Goal: Transaction & Acquisition: Purchase product/service

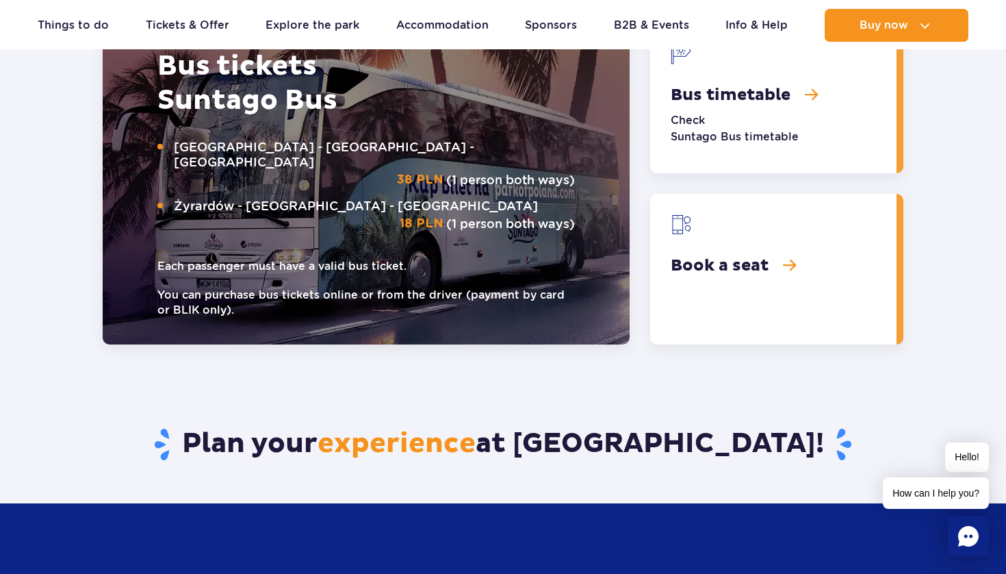
scroll to position [1894, 0]
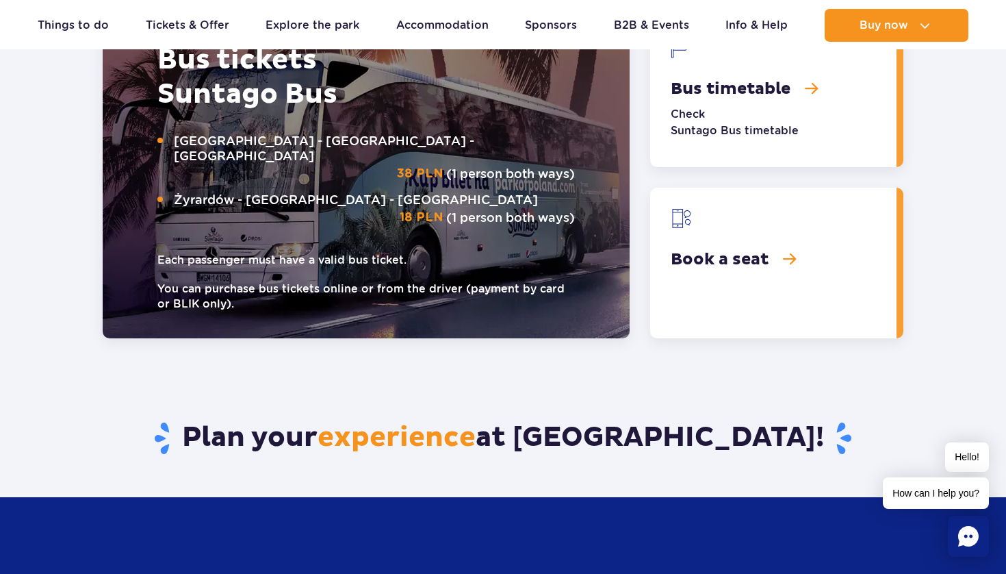
click at [720, 81] on link "Bus timetable" at bounding box center [773, 91] width 246 height 151
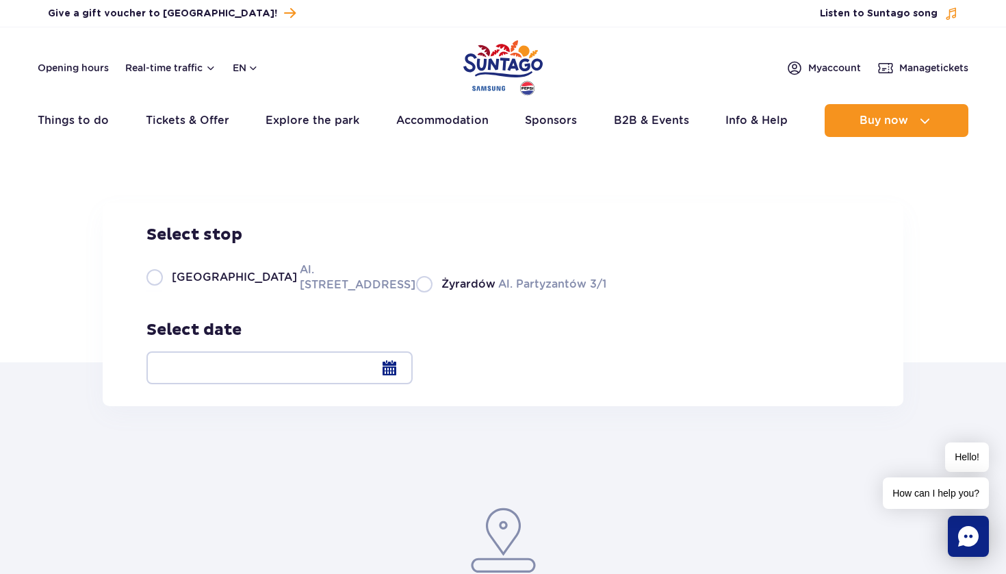
click at [212, 285] on span "[GEOGRAPHIC_DATA]" at bounding box center [234, 277] width 125 height 15
click at [162, 292] on input "Warsaw Al. Jerozolimskie 56" at bounding box center [154, 291] width 15 height 3
radio input "true"
click at [413, 376] on div at bounding box center [280, 367] width 266 height 33
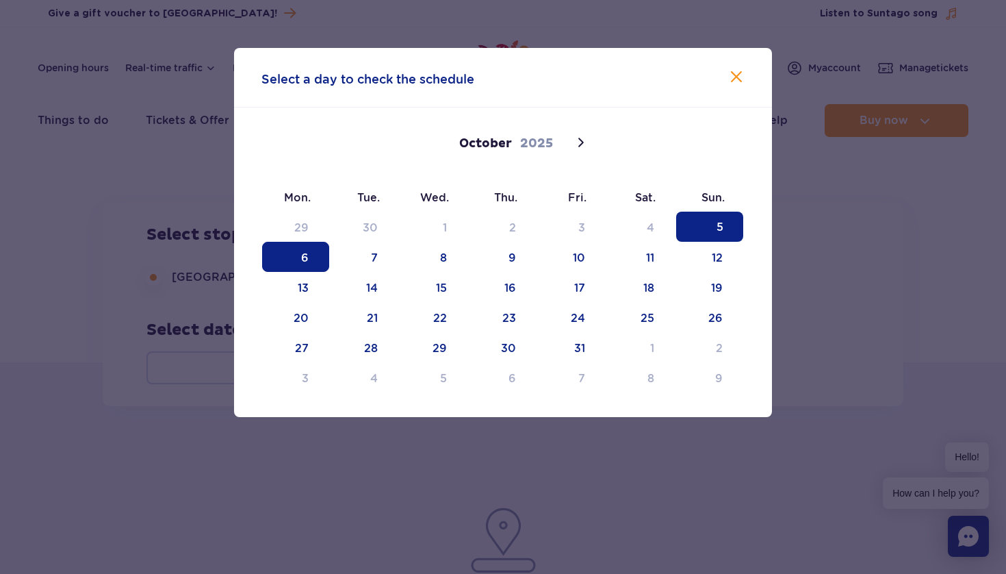
click at [276, 246] on span "6" at bounding box center [295, 257] width 67 height 30
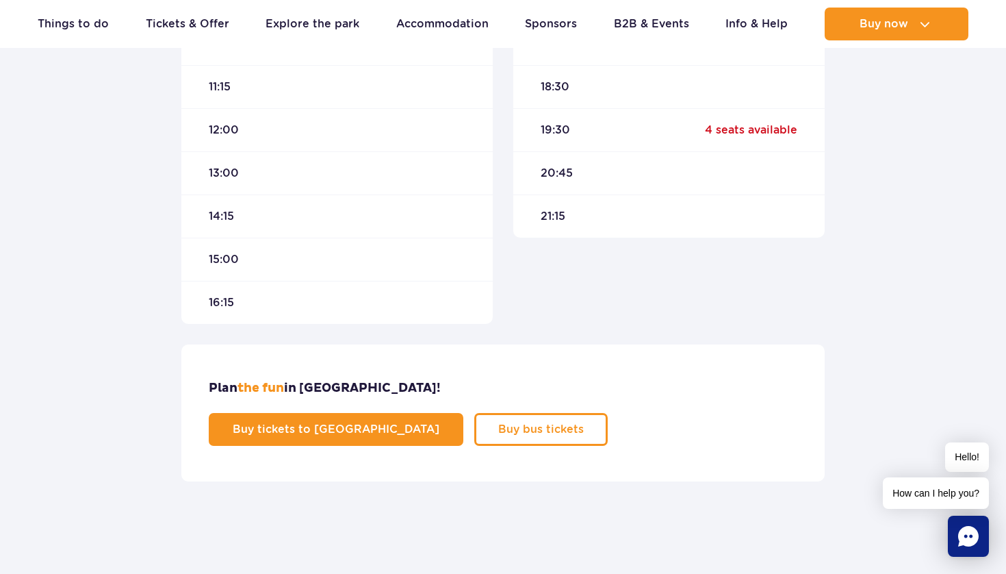
scroll to position [700, 0]
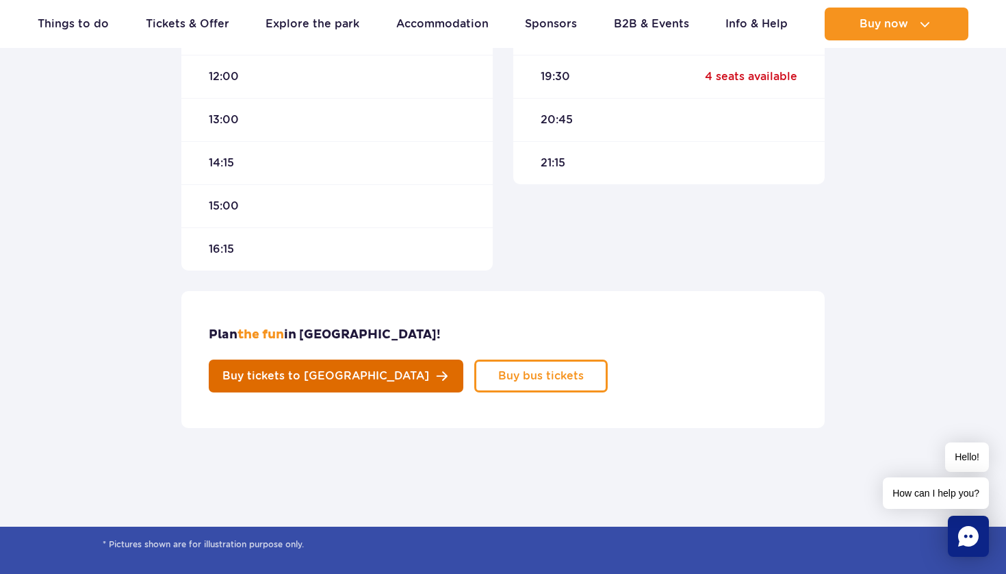
click at [429, 370] on span "Buy tickets to Suntago" at bounding box center [325, 375] width 207 height 11
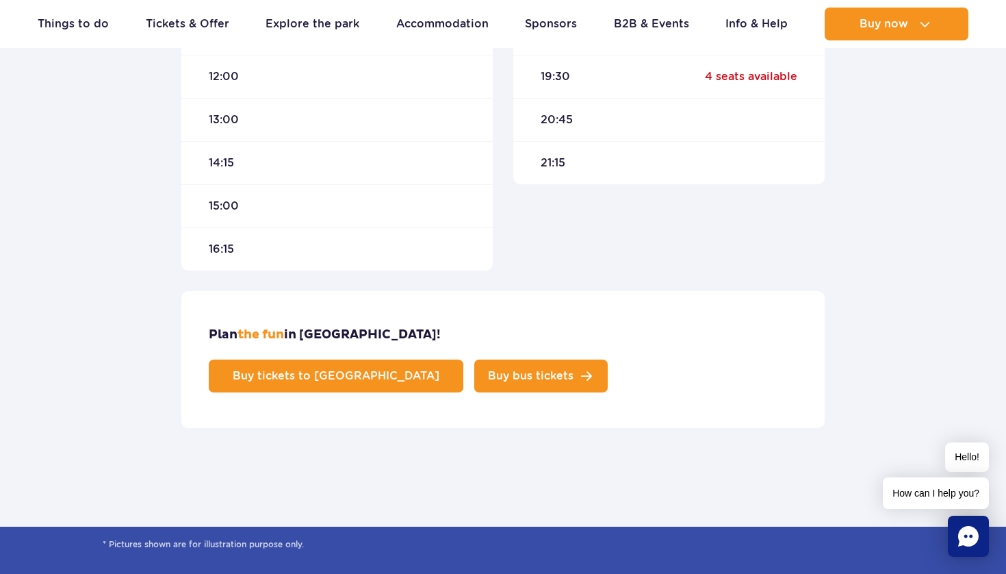
click at [608, 359] on link "Buy bus tickets" at bounding box center [540, 375] width 133 height 33
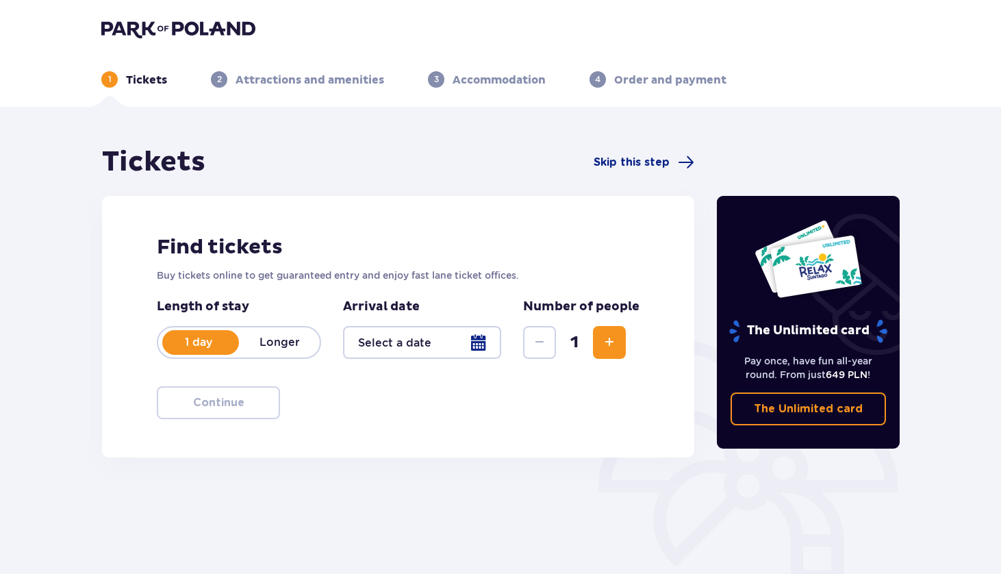
click at [460, 350] on div at bounding box center [422, 342] width 158 height 33
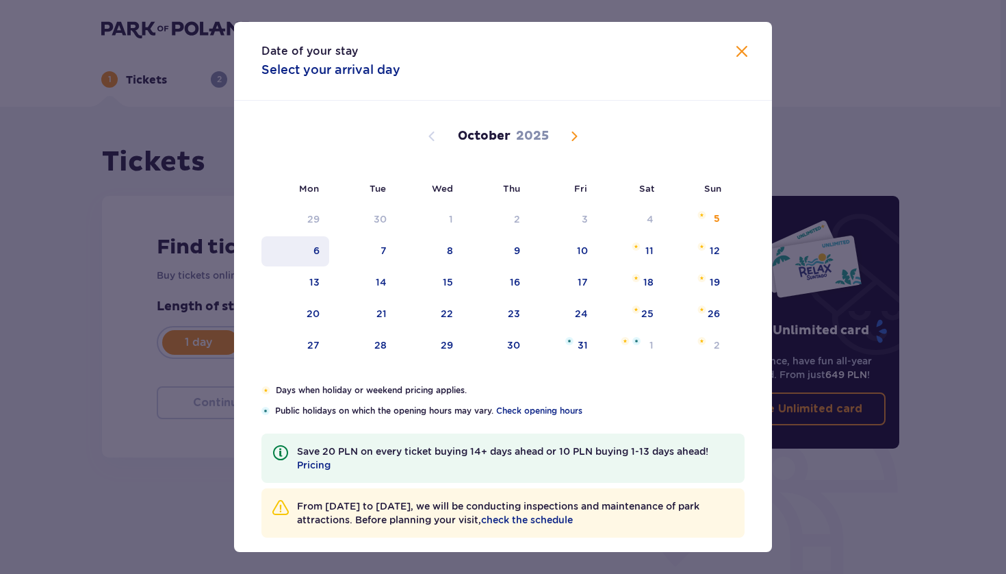
click at [314, 257] on div "6" at bounding box center [317, 251] width 6 height 14
type input "06.10.25"
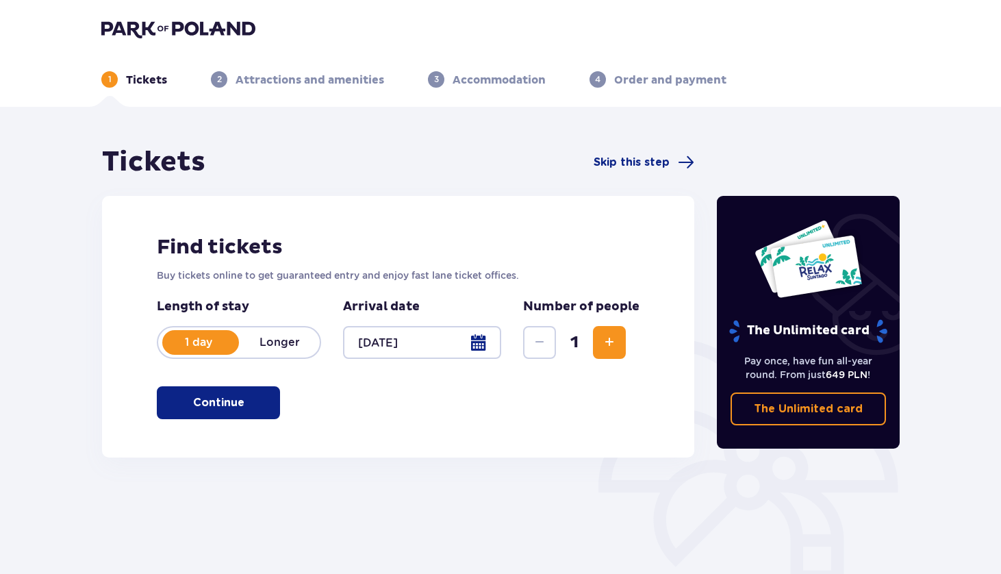
click at [607, 344] on span "Increase" at bounding box center [609, 342] width 16 height 16
click at [249, 413] on button "Continue" at bounding box center [218, 402] width 123 height 33
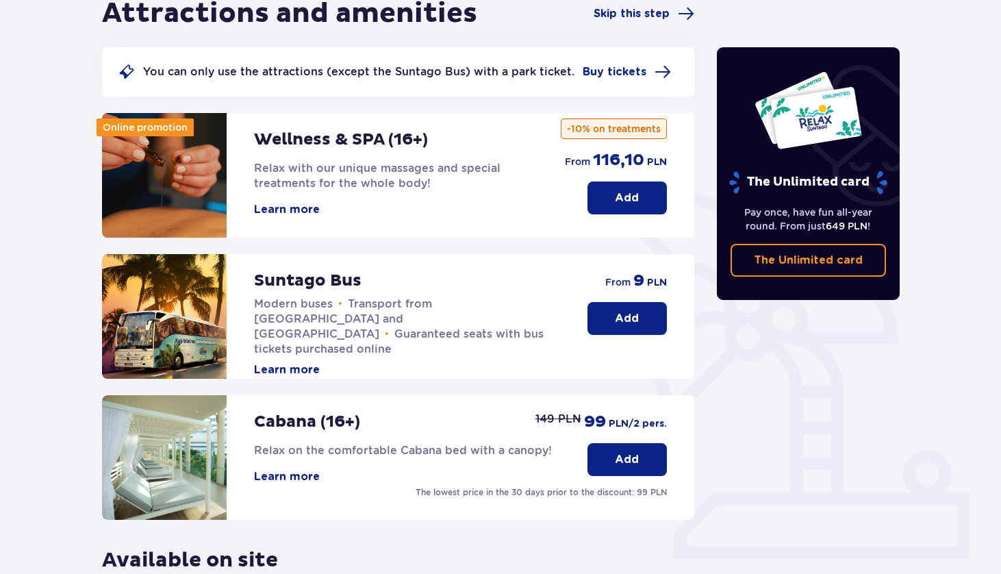
scroll to position [206, 0]
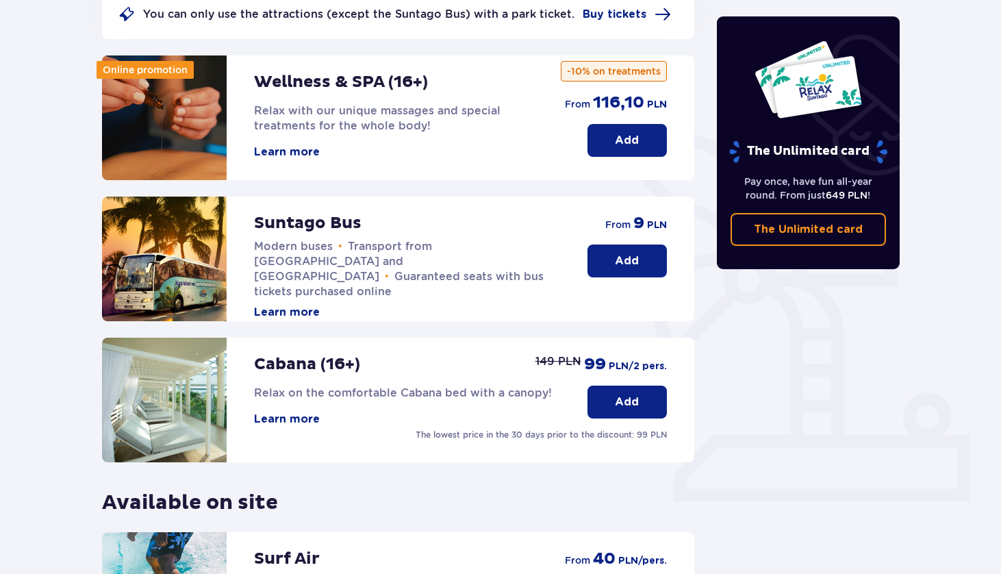
click at [642, 258] on button "Add" at bounding box center [626, 260] width 79 height 33
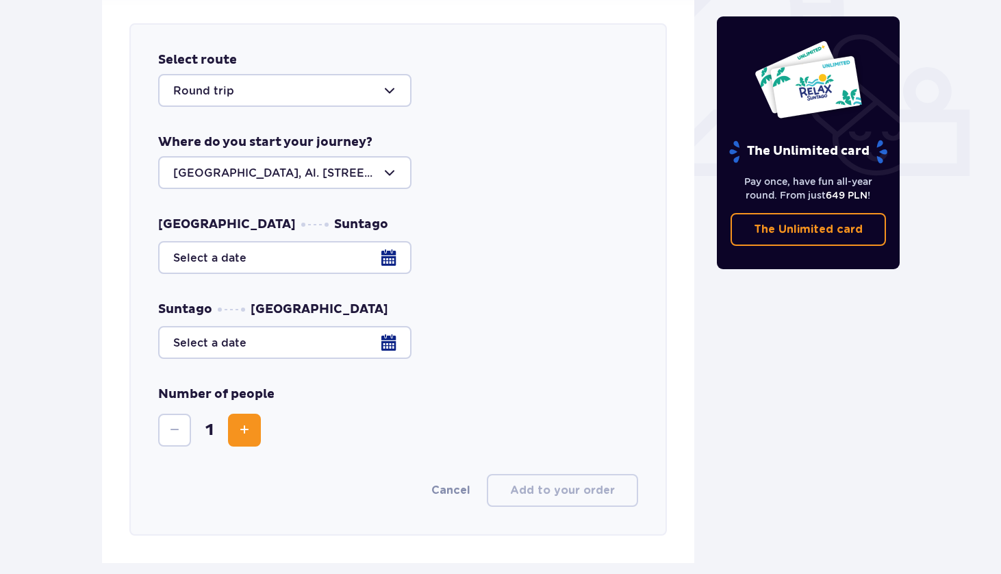
scroll to position [538, 0]
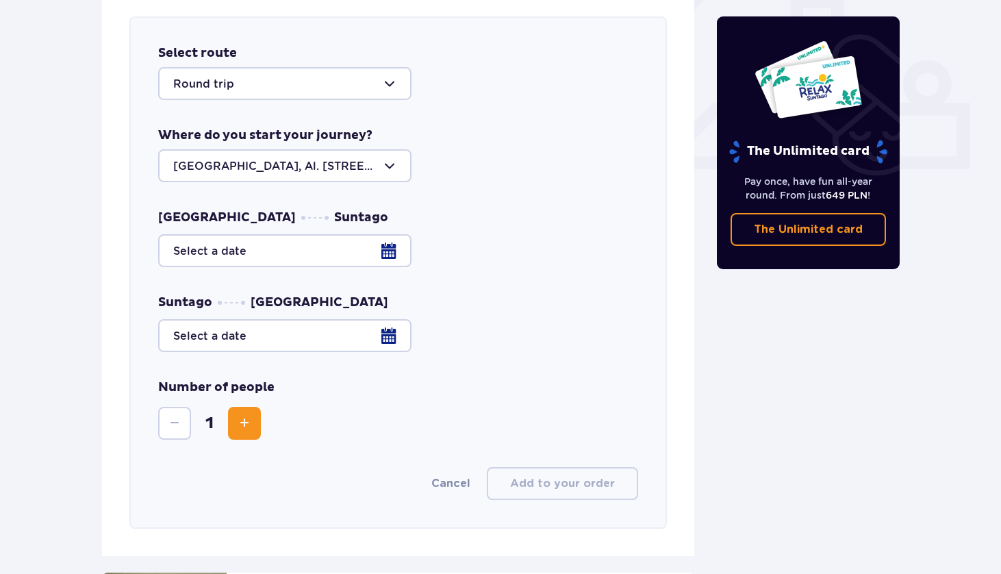
click at [324, 173] on div at bounding box center [284, 165] width 253 height 33
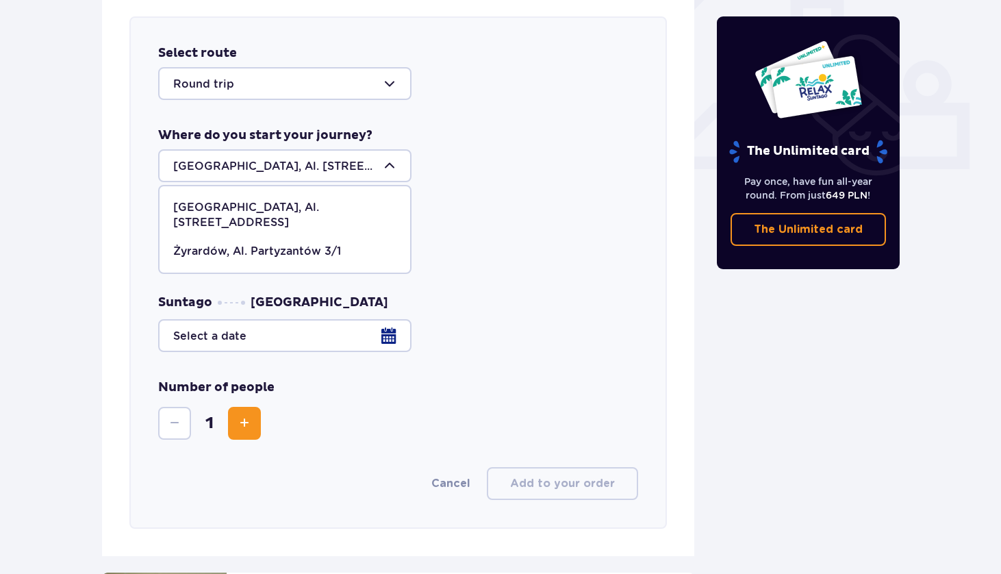
click at [322, 168] on div at bounding box center [284, 165] width 253 height 33
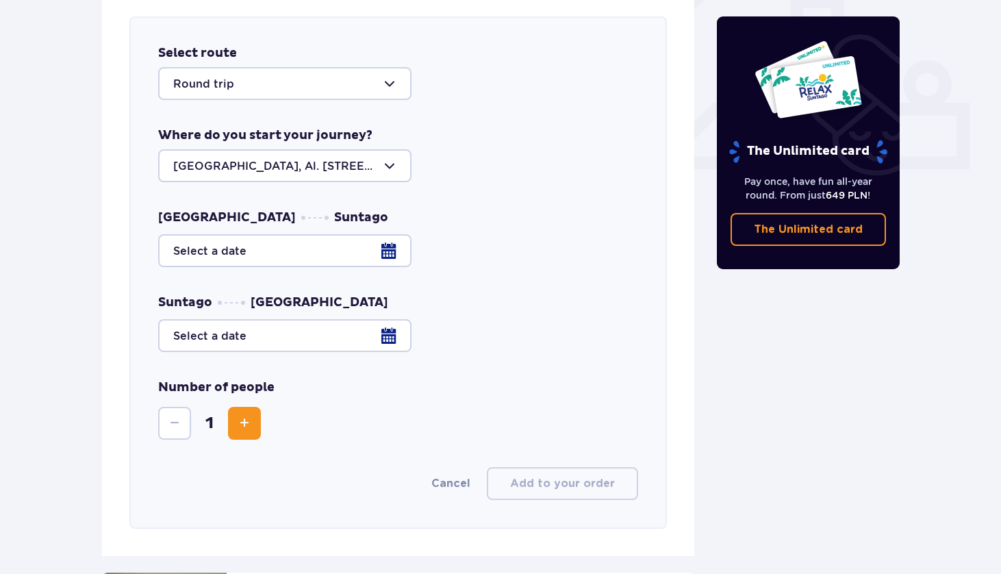
click at [346, 264] on div at bounding box center [398, 250] width 480 height 33
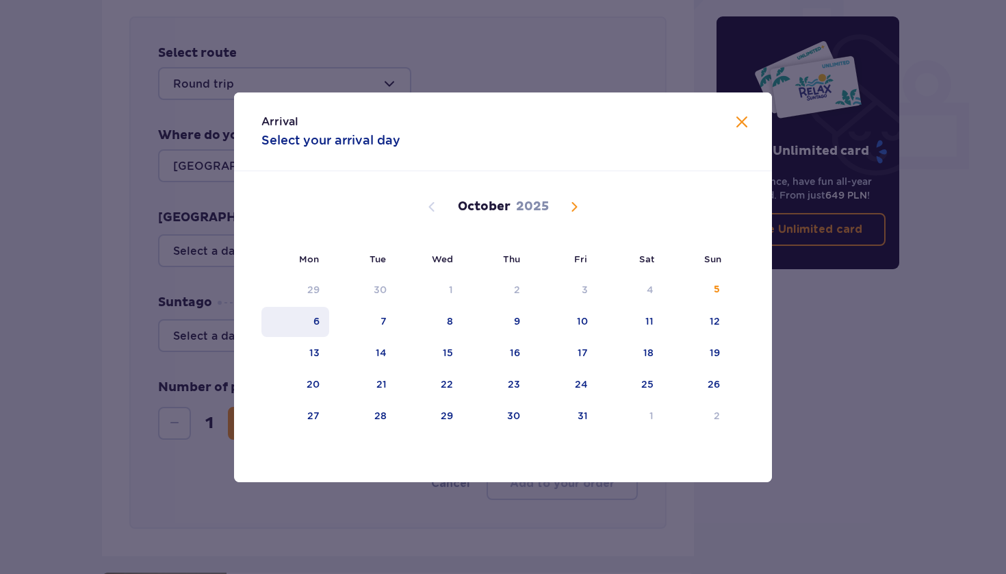
click at [316, 324] on div "6" at bounding box center [317, 321] width 6 height 14
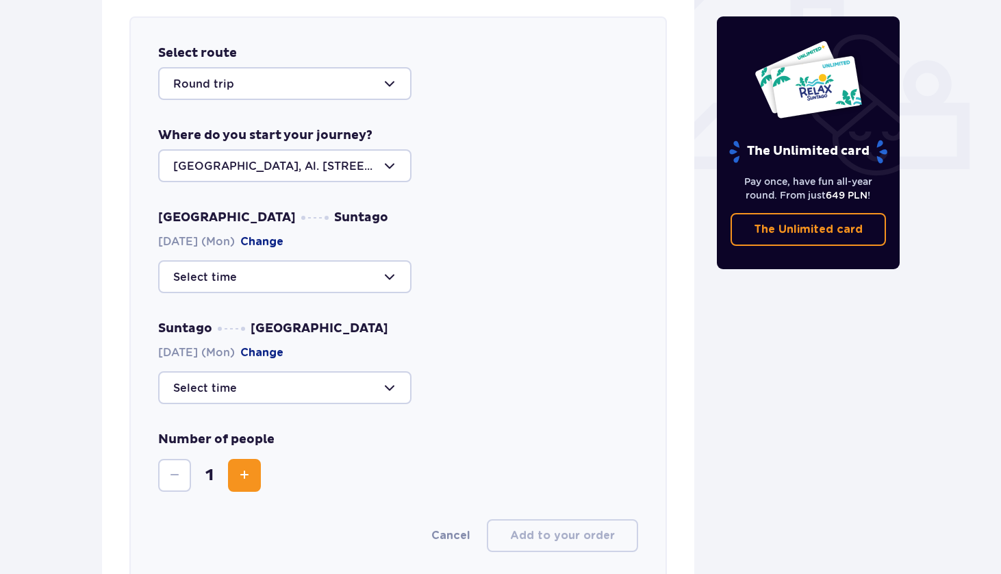
click at [359, 283] on div at bounding box center [284, 276] width 253 height 33
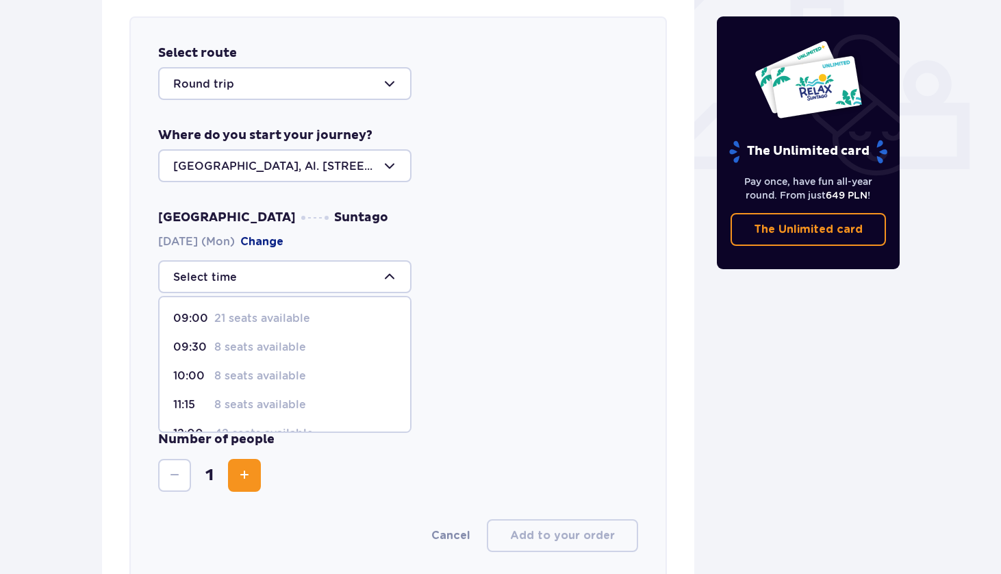
click at [306, 350] on div "09:30 8 seats available" at bounding box center [284, 347] width 223 height 15
type input "09:30"
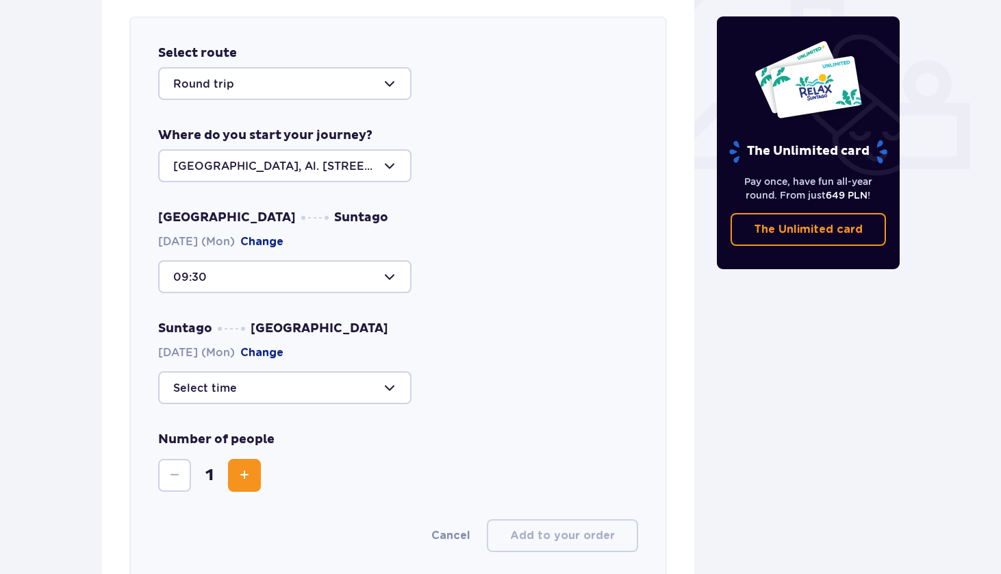
click at [333, 392] on div at bounding box center [284, 387] width 253 height 33
click at [313, 520] on div "21:15 17 seats available" at bounding box center [284, 520] width 223 height 15
type input "21:15"
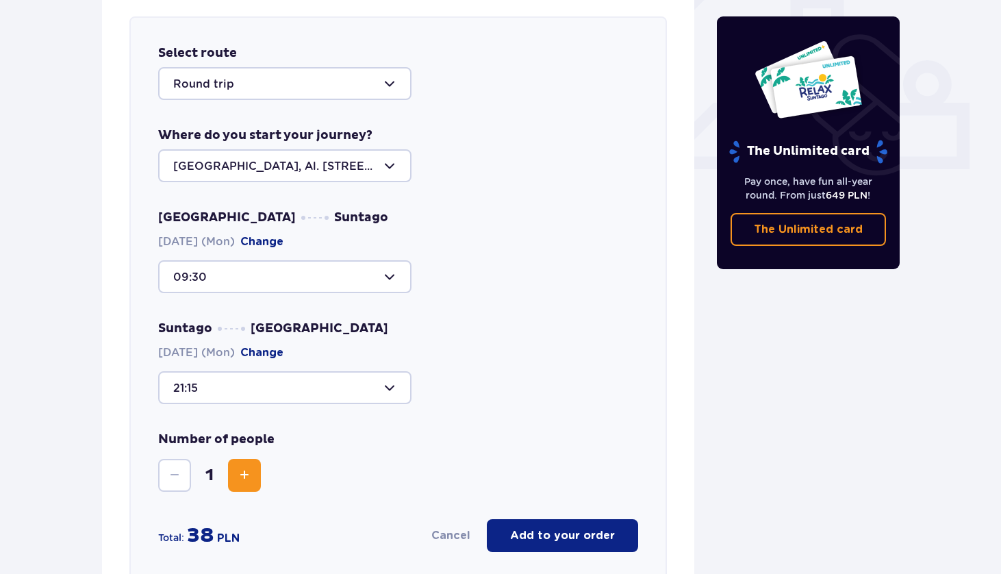
click at [240, 481] on span "Increase" at bounding box center [244, 475] width 16 height 16
click at [557, 542] on p "Add to your order" at bounding box center [562, 535] width 105 height 15
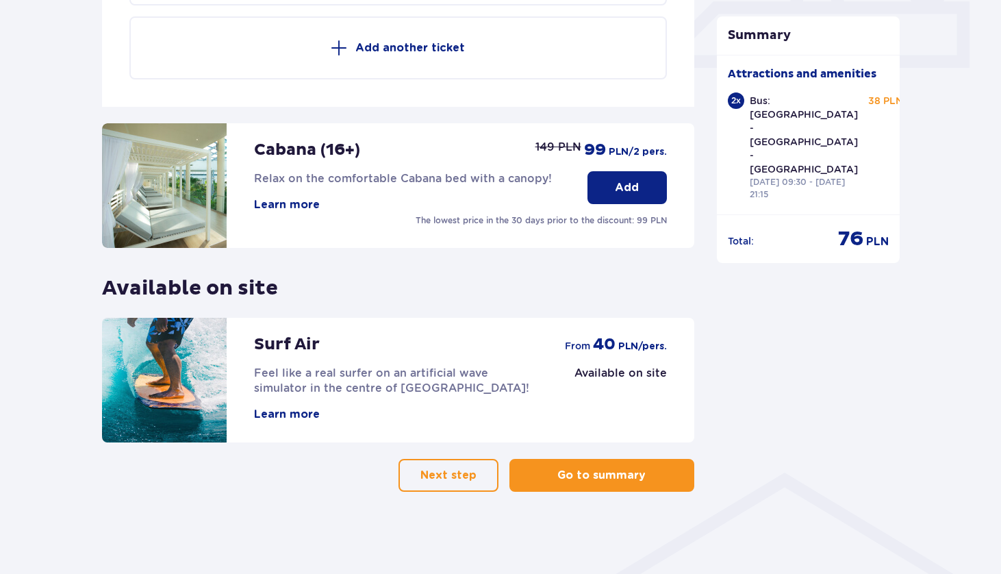
click at [597, 484] on button "Go to summary" at bounding box center [601, 475] width 185 height 33
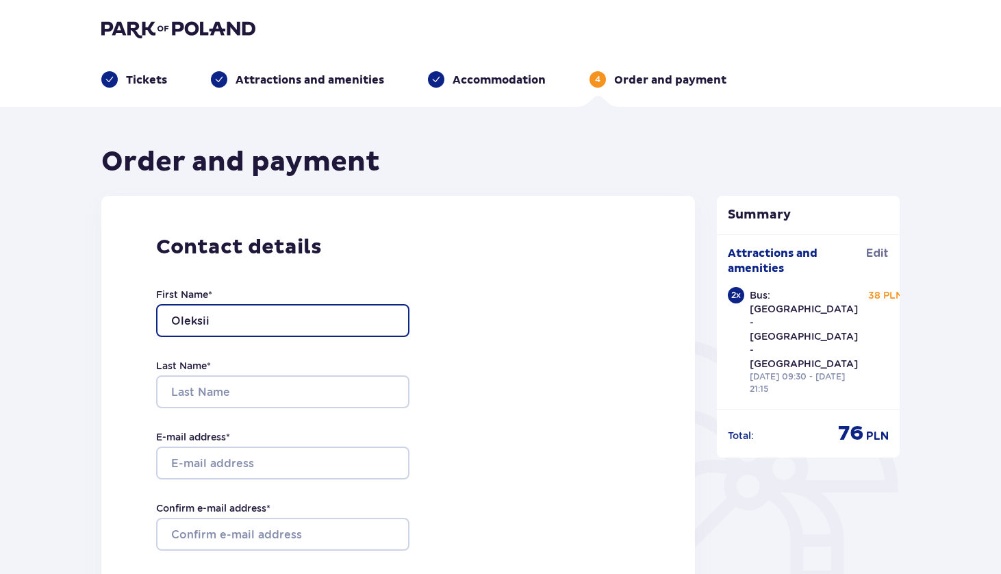
type input "Oleksii"
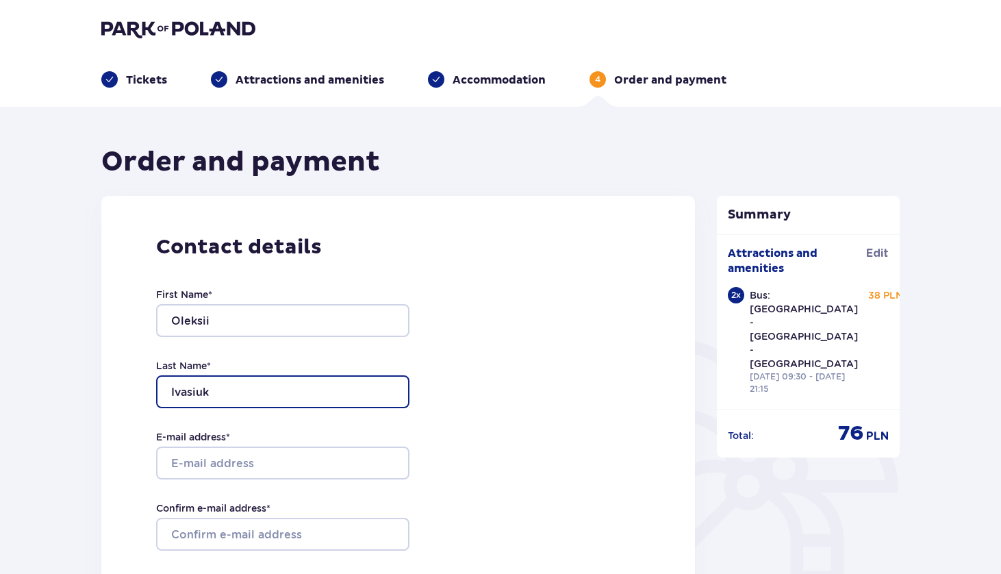
type input "Ivasiuk"
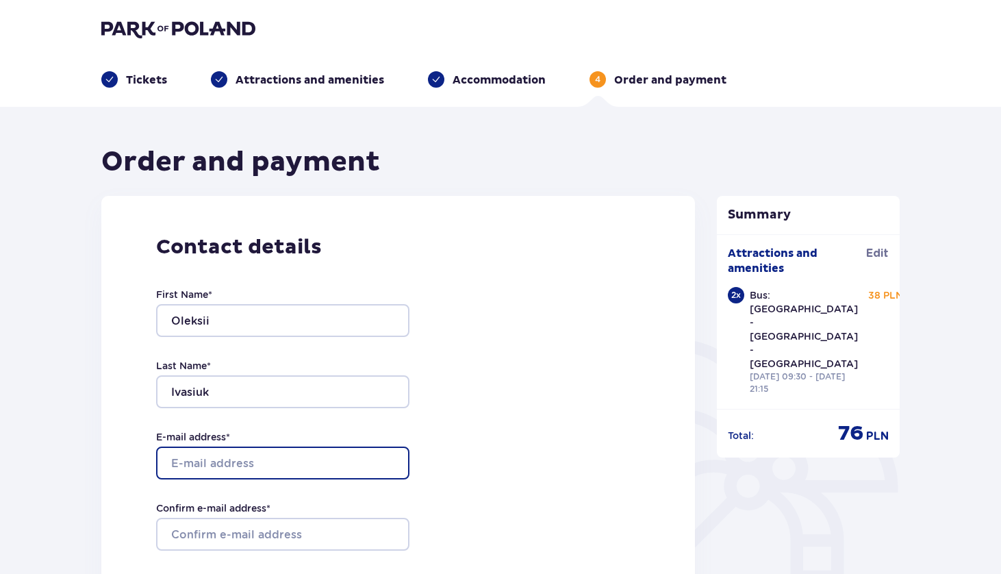
type input "o"
type input "[DOMAIN_NAME][EMAIL_ADDRESS][DOMAIN_NAME]"
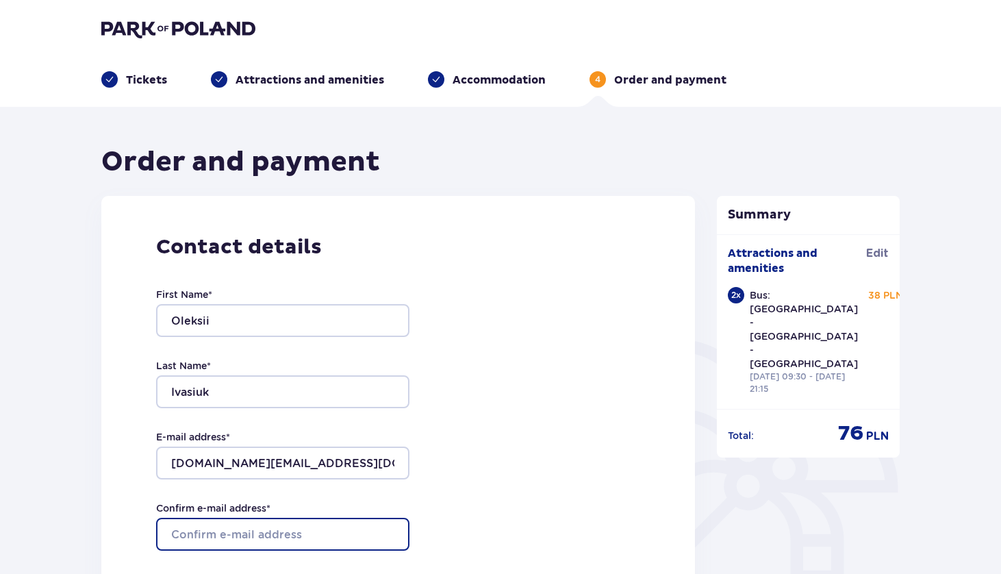
type input "[DOMAIN_NAME][EMAIL_ADDRESS][DOMAIN_NAME]"
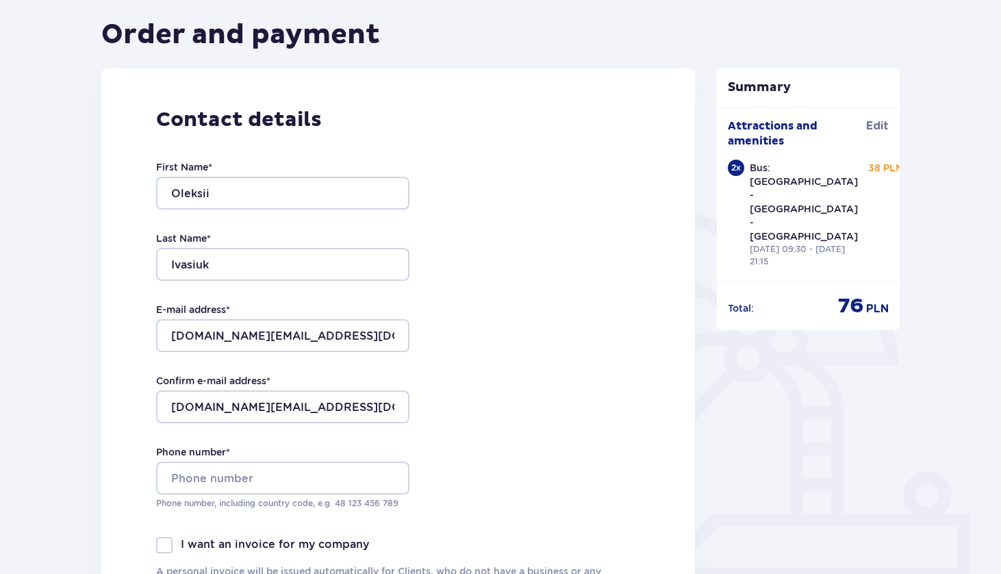
scroll to position [179, 0]
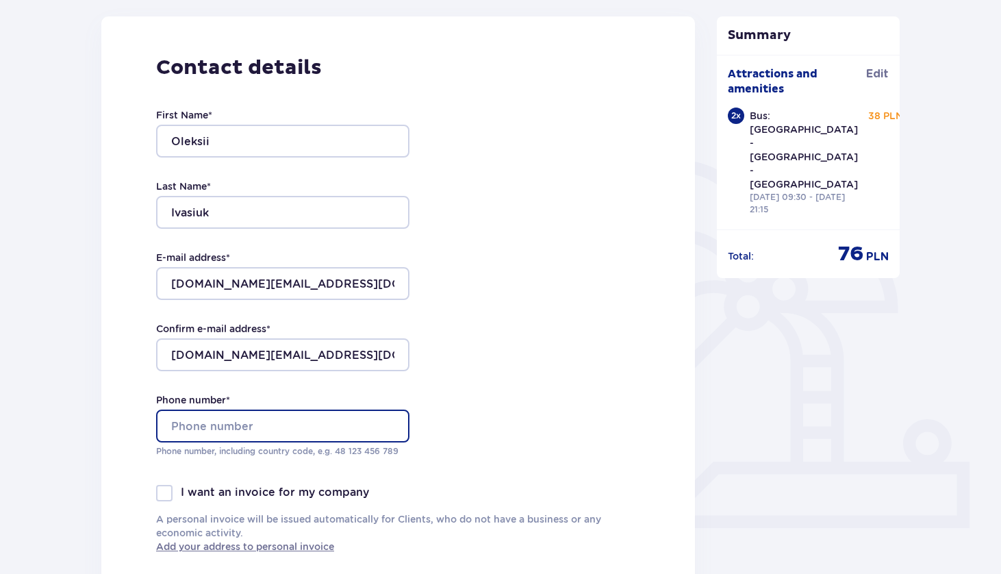
type input "4"
type input "451031133"
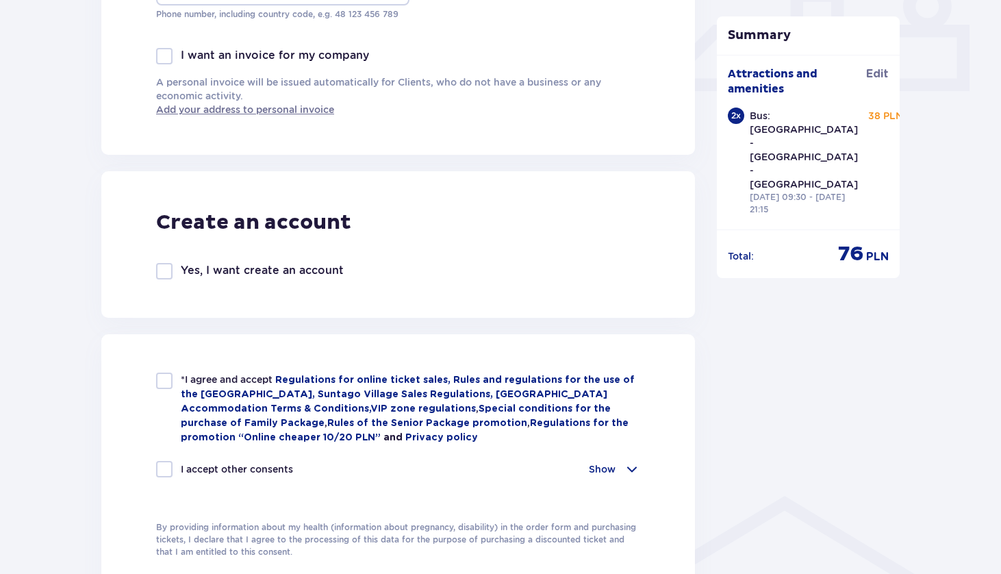
scroll to position [618, 0]
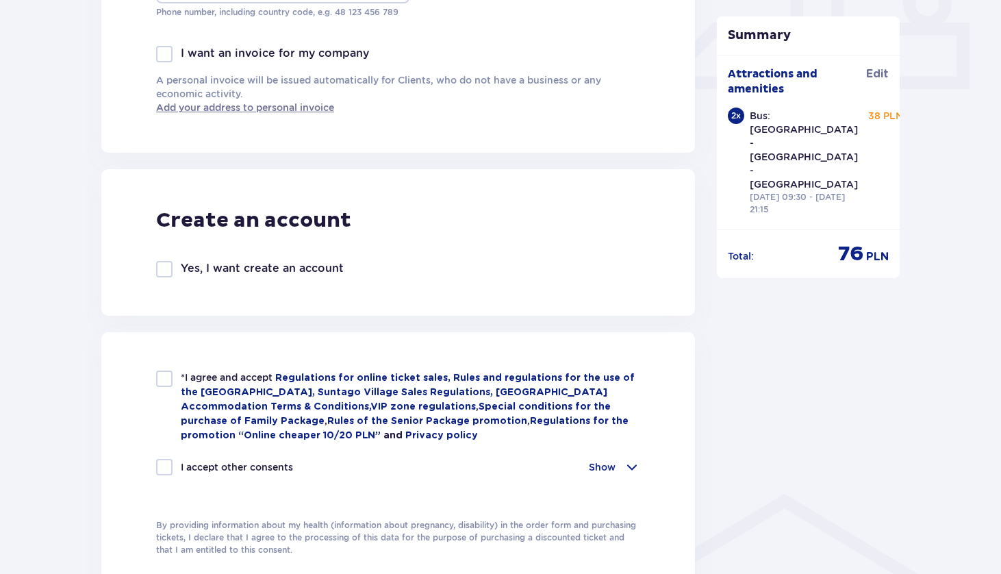
click at [160, 386] on div at bounding box center [164, 378] width 16 height 16
checkbox input "true"
click at [169, 475] on div at bounding box center [164, 467] width 16 height 16
checkbox input "true"
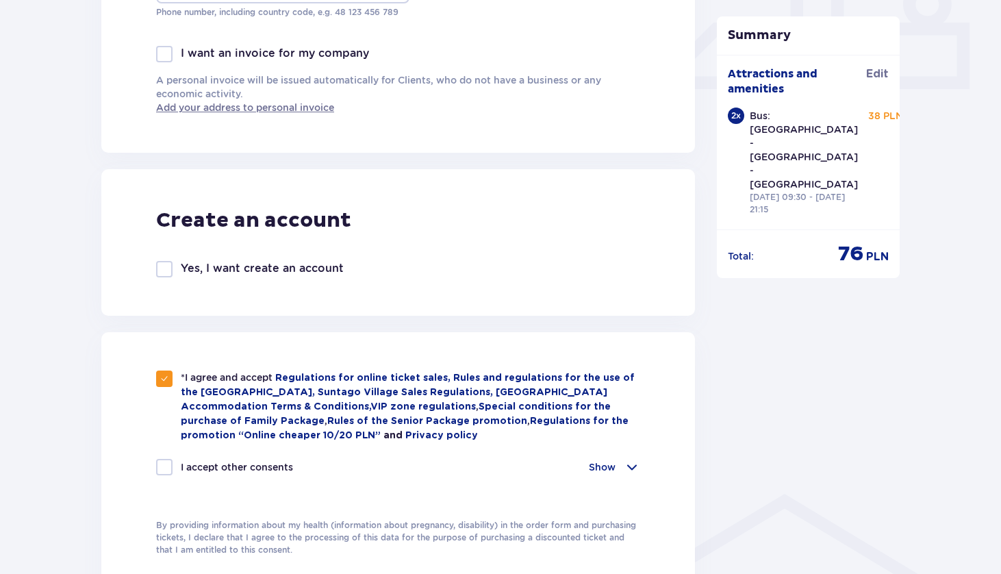
checkbox input "true"
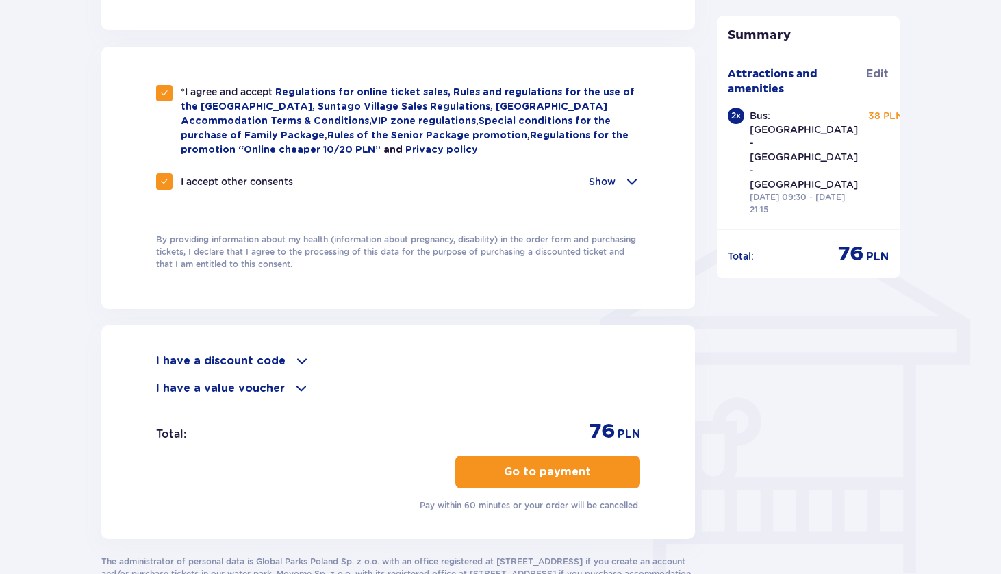
scroll to position [947, 0]
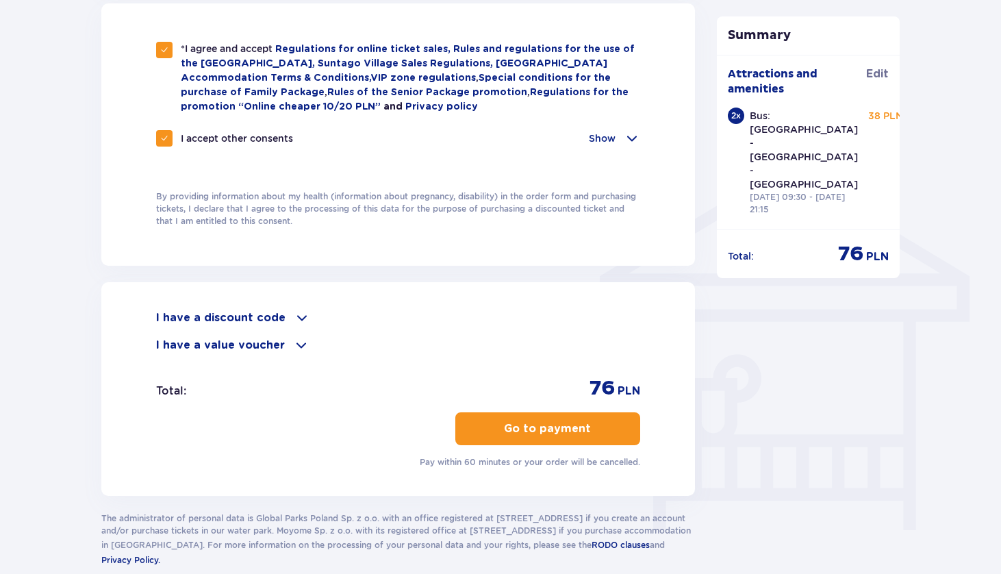
click at [526, 431] on p "Go to payment" at bounding box center [547, 428] width 87 height 15
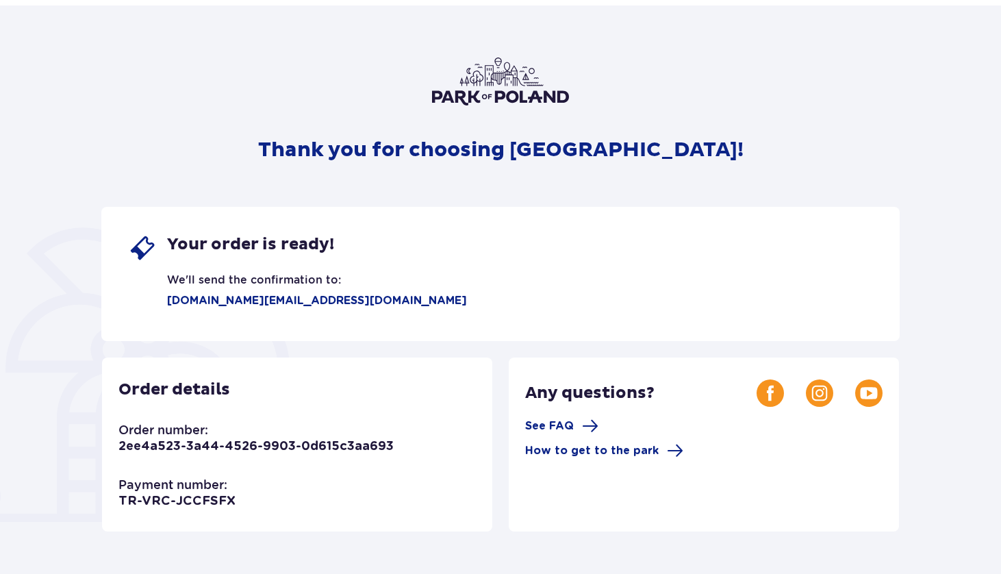
scroll to position [51, 0]
